Goal: Transaction & Acquisition: Subscribe to service/newsletter

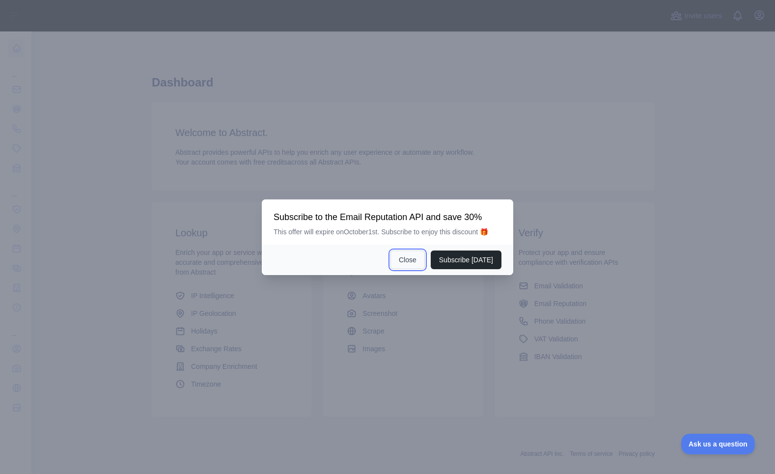
click at [409, 260] on button "Close" at bounding box center [407, 259] width 34 height 19
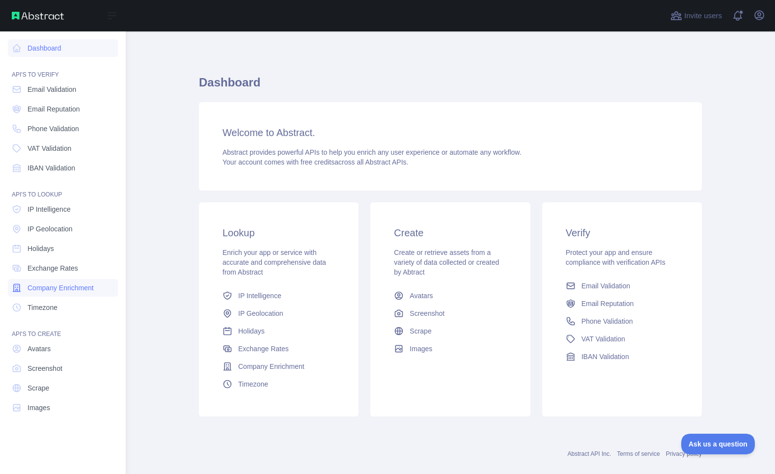
click at [35, 288] on span "Company Enrichment" at bounding box center [60, 288] width 66 height 10
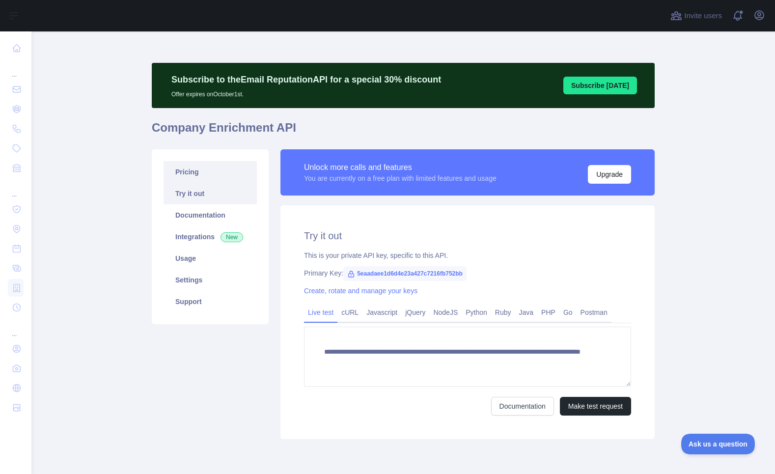
click at [188, 177] on link "Pricing" at bounding box center [209, 172] width 93 height 22
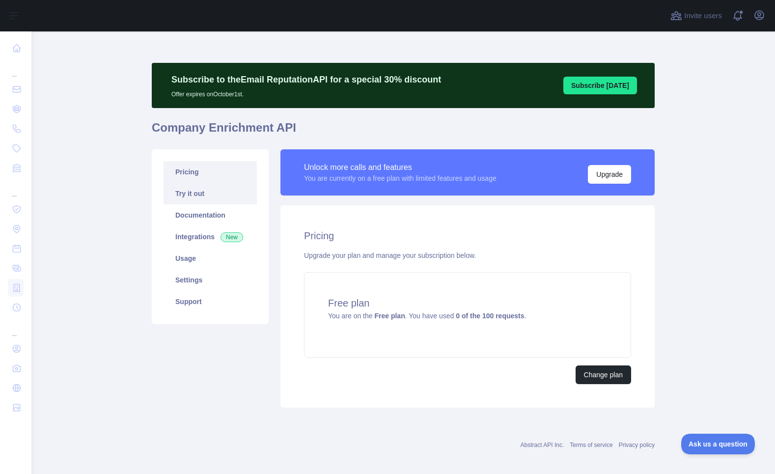
click at [205, 192] on link "Try it out" at bounding box center [209, 194] width 93 height 22
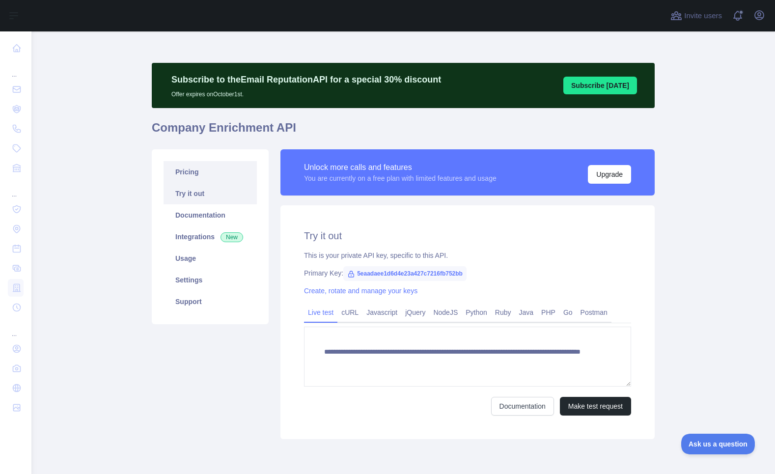
click at [177, 164] on link "Pricing" at bounding box center [209, 172] width 93 height 22
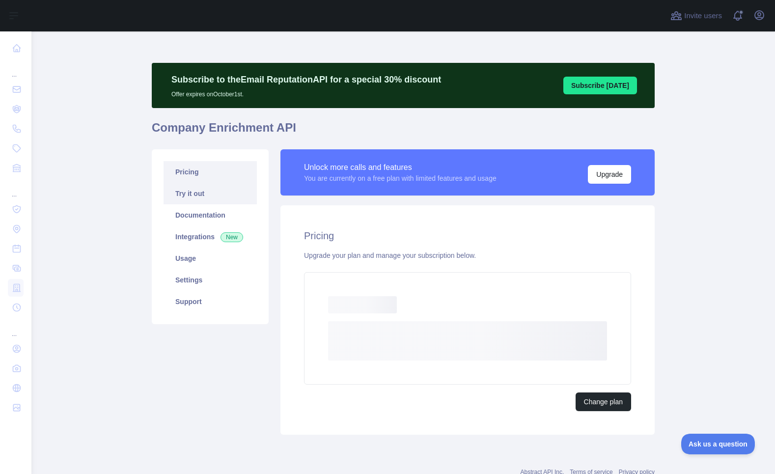
click at [185, 197] on link "Try it out" at bounding box center [209, 194] width 93 height 22
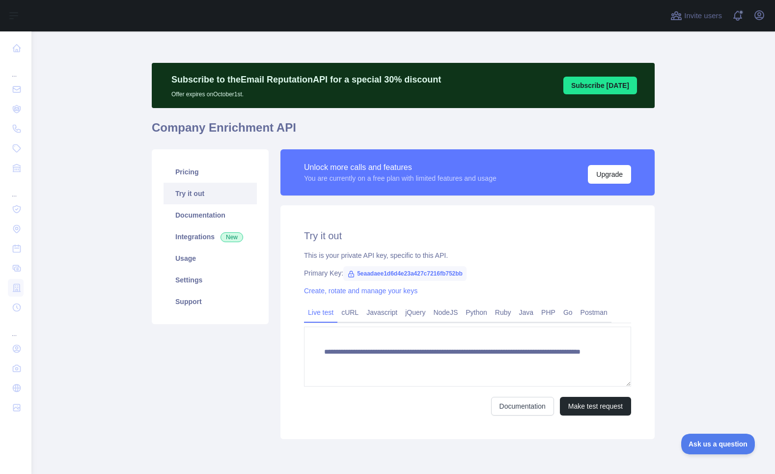
click at [504, 302] on div "**********" at bounding box center [467, 322] width 374 height 234
click at [182, 167] on link "Pricing" at bounding box center [209, 172] width 93 height 22
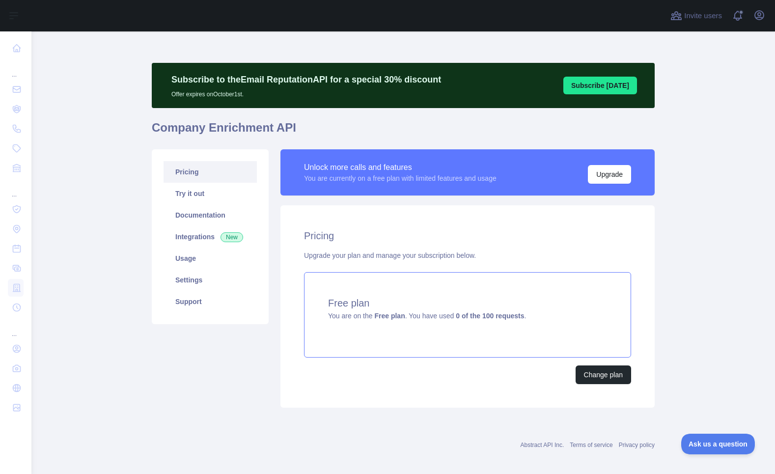
click at [510, 329] on div "Free plan You are on the Free plan . You have used 0 of the 100 requests ." at bounding box center [467, 314] width 327 height 85
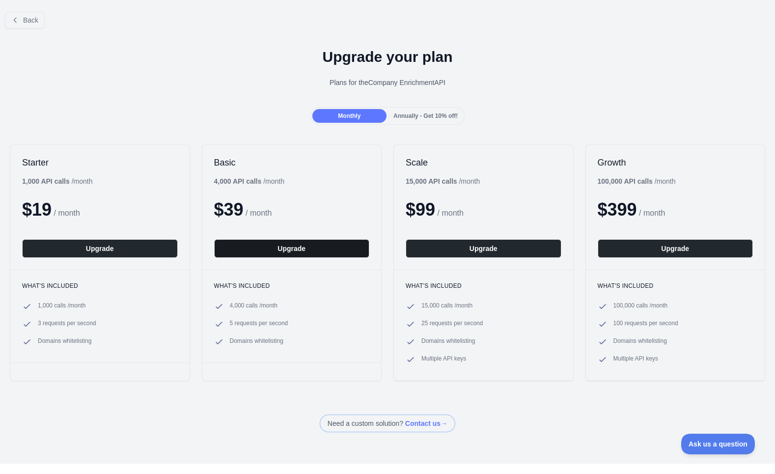
click at [275, 246] on button "Upgrade" at bounding box center [292, 248] width 156 height 19
